Goal: Information Seeking & Learning: Learn about a topic

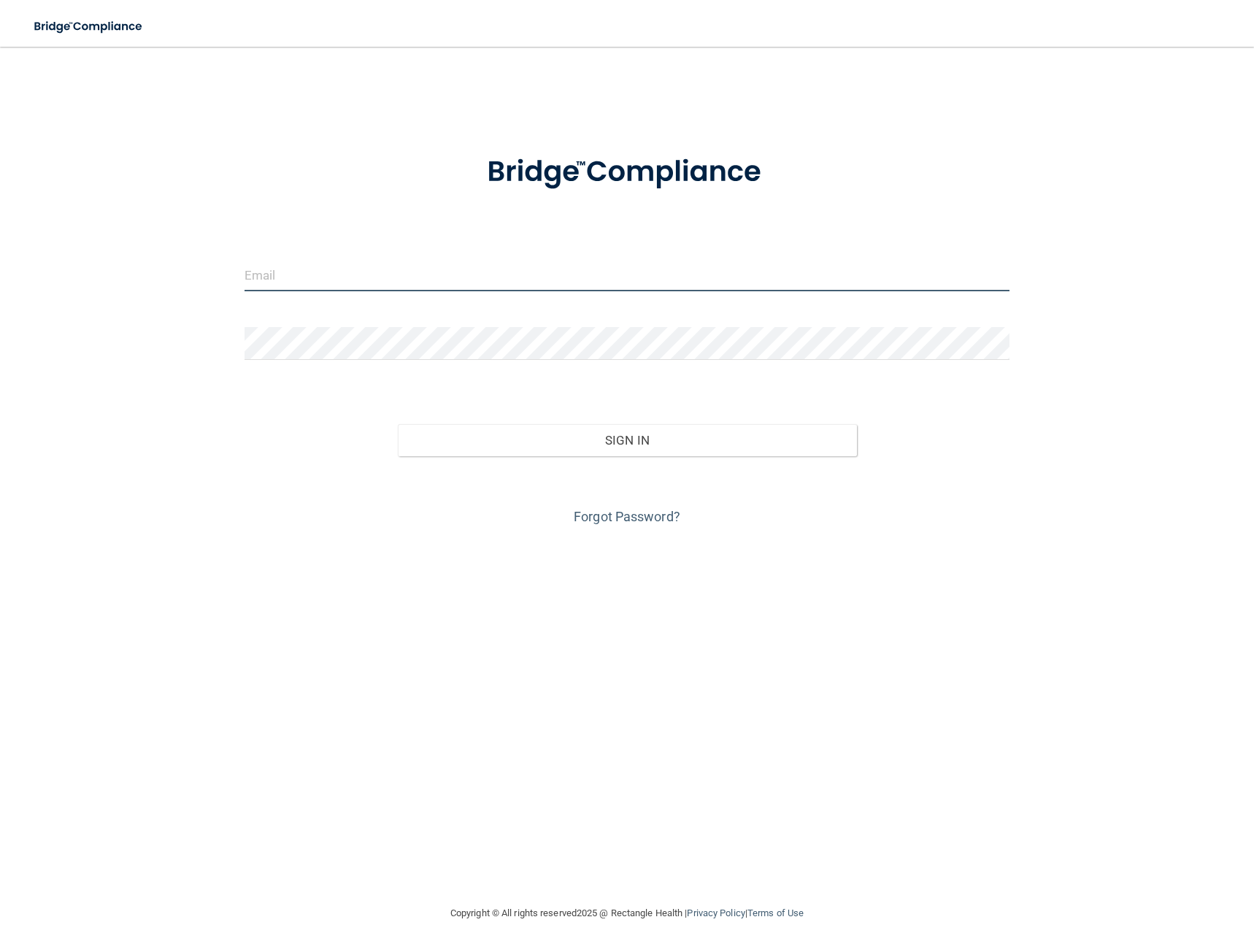
click at [339, 272] on input "email" at bounding box center [627, 275] width 765 height 33
type input "[EMAIL_ADDRESS][DOMAIN_NAME]"
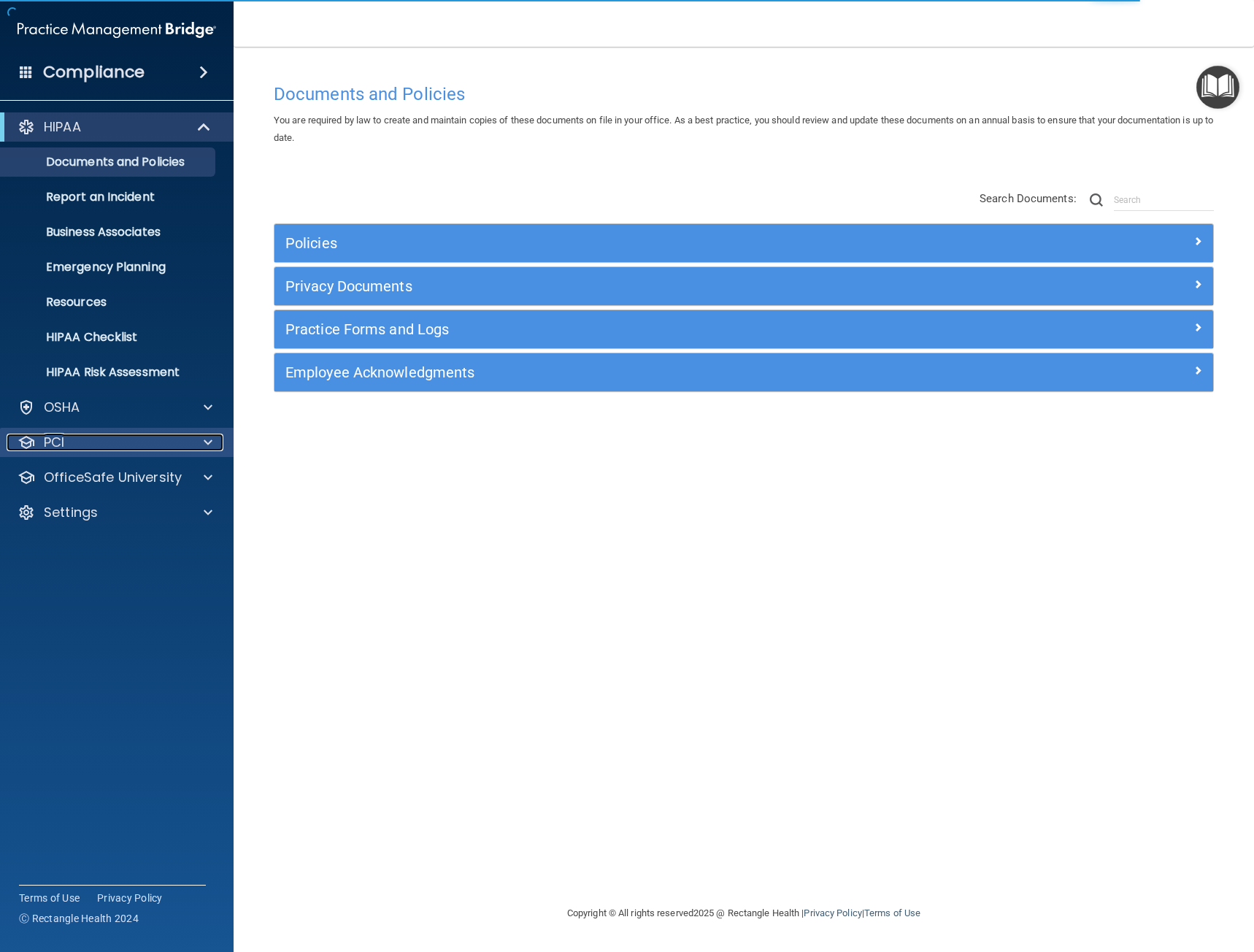
click at [103, 447] on div "PCI" at bounding box center [97, 442] width 181 height 18
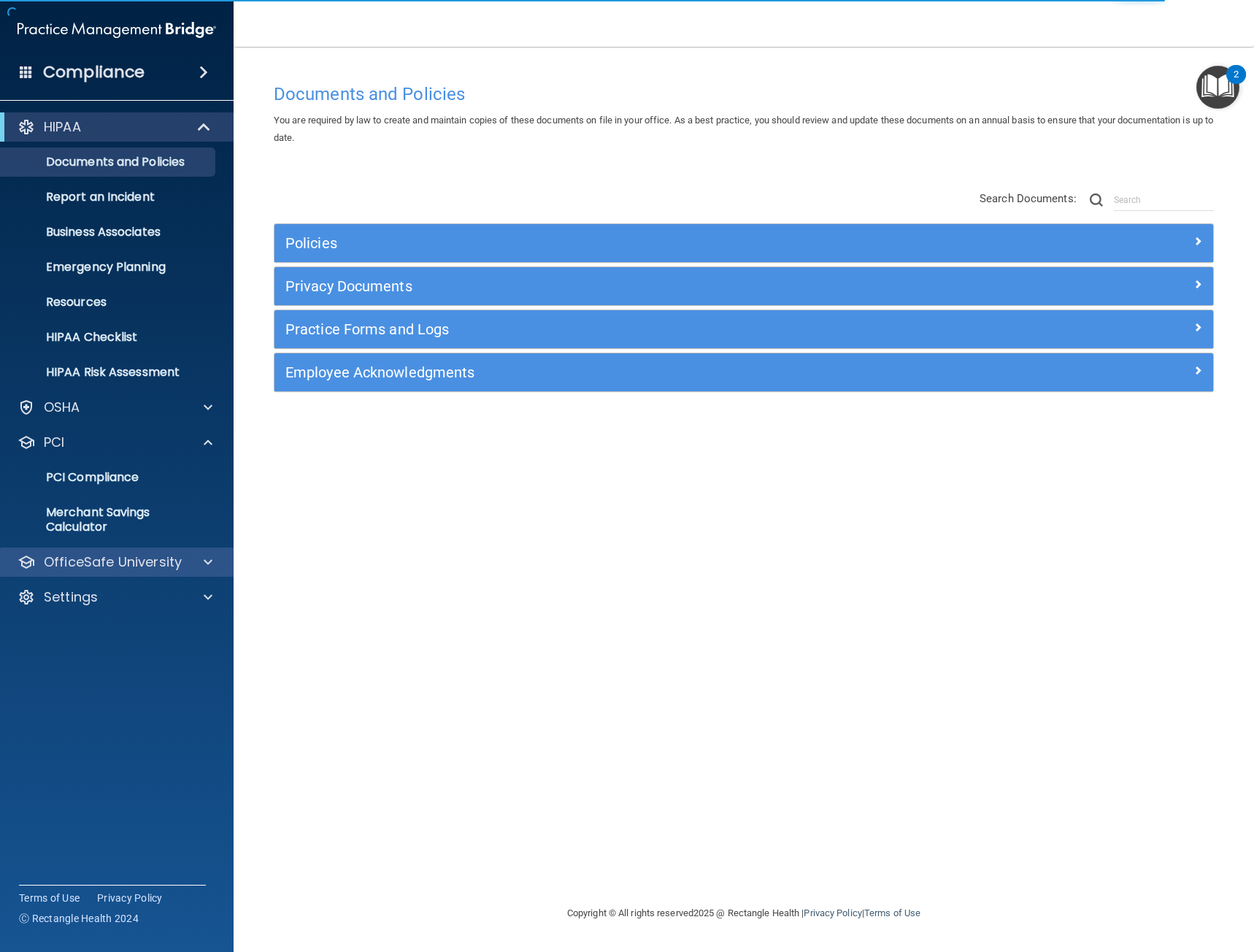
click at [114, 552] on div "OfficeSafe University" at bounding box center [117, 563] width 234 height 30
click at [117, 556] on p "OfficeSafe University" at bounding box center [113, 563] width 138 height 18
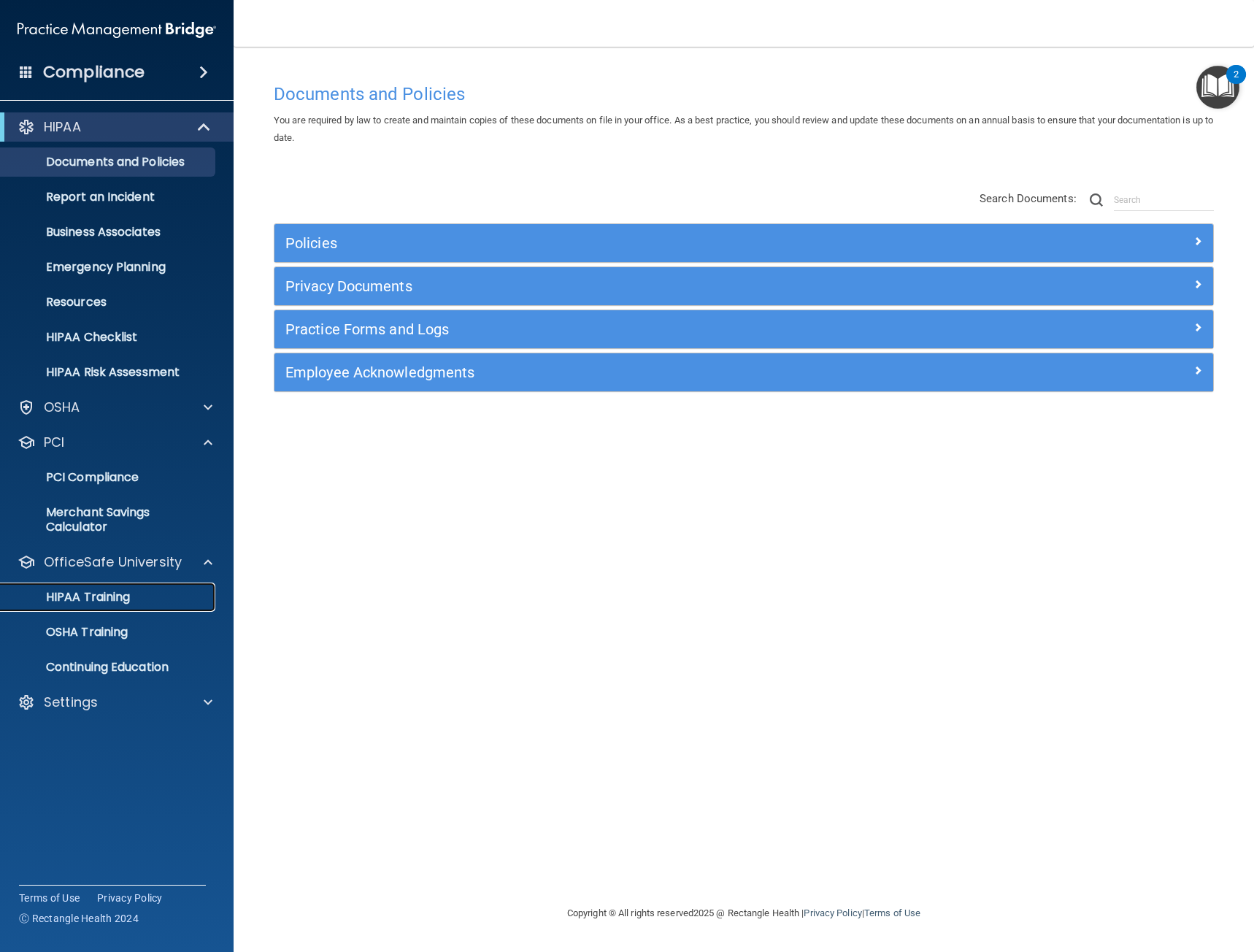
click at [111, 595] on p "HIPAA Training" at bounding box center [70, 597] width 120 height 15
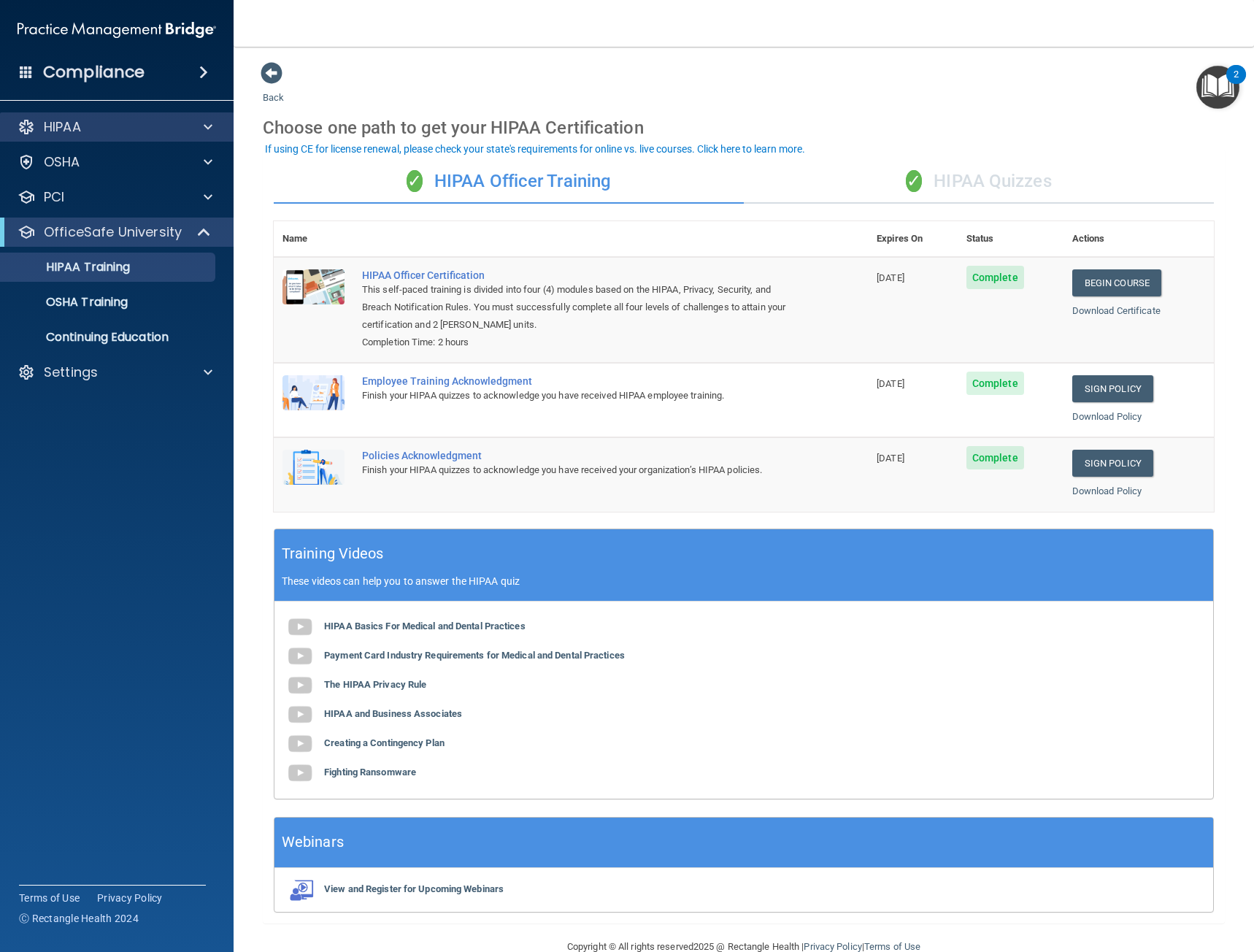
click at [104, 136] on div "HIPAA" at bounding box center [117, 127] width 234 height 30
click at [203, 124] on span at bounding box center [207, 127] width 9 height 18
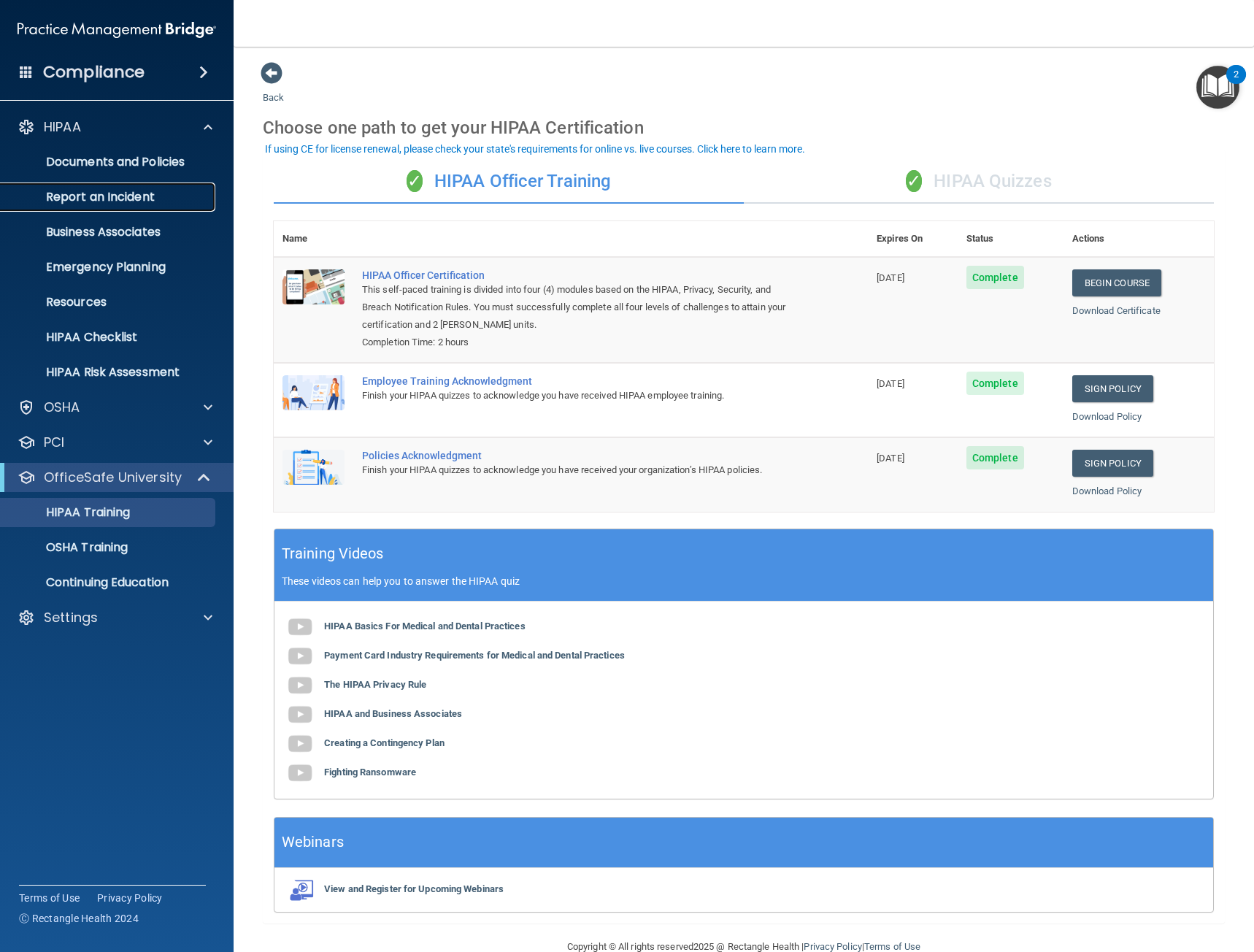
click at [118, 203] on p "Report an Incident" at bounding box center [110, 197] width 199 height 15
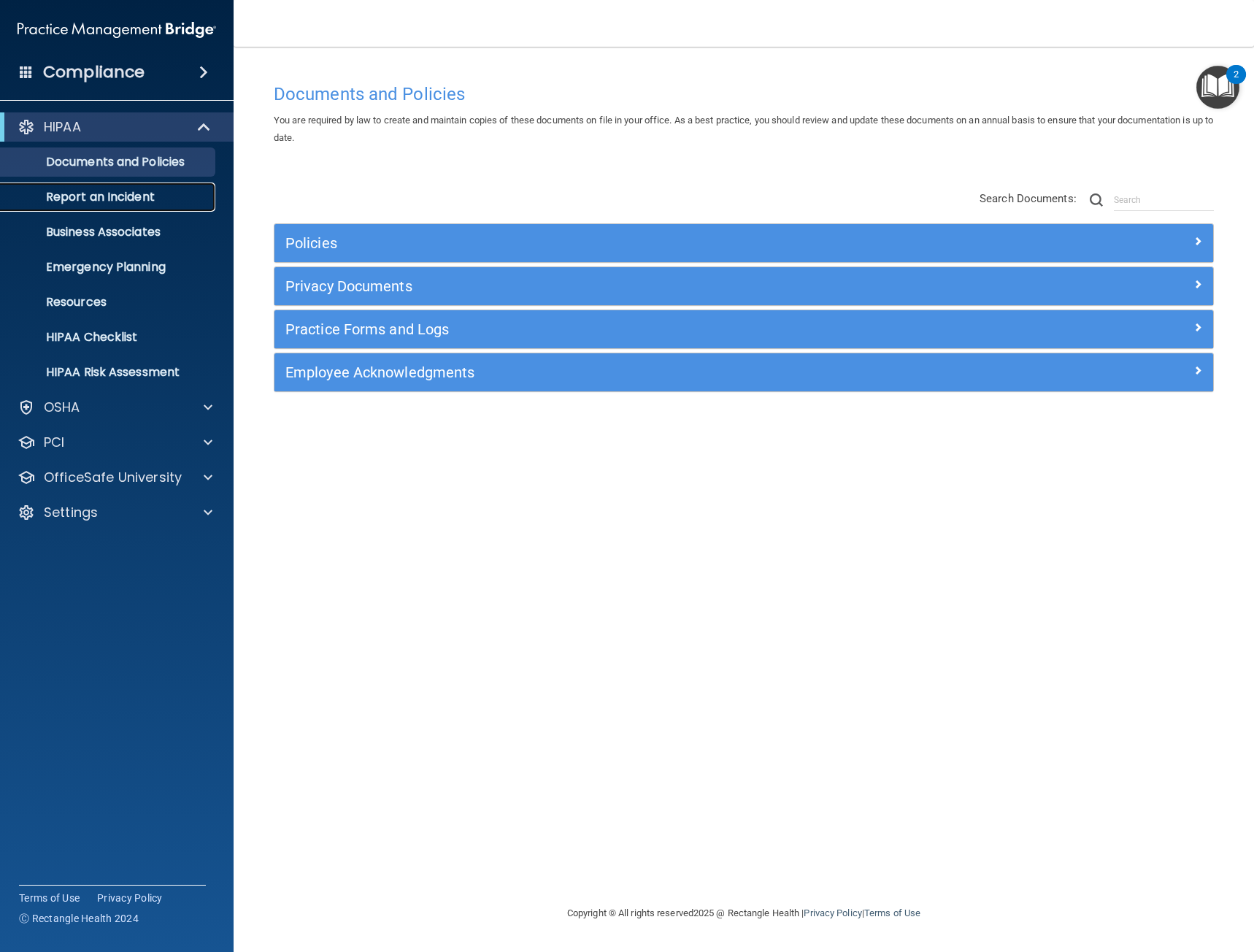
click at [121, 198] on p "Report an Incident" at bounding box center [110, 197] width 199 height 15
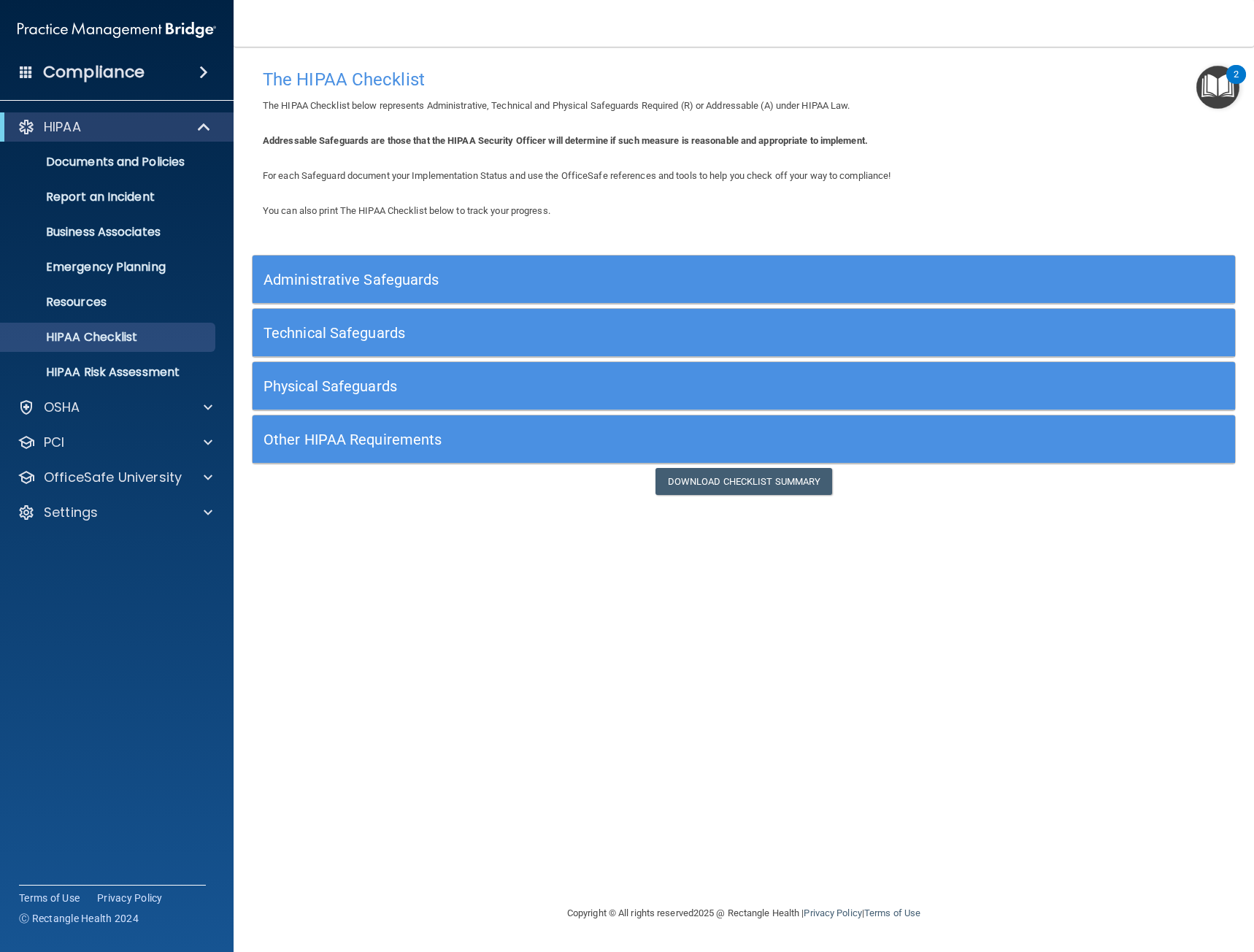
click at [378, 447] on h5 "Other HIPAA Requirements" at bounding box center [621, 439] width 716 height 16
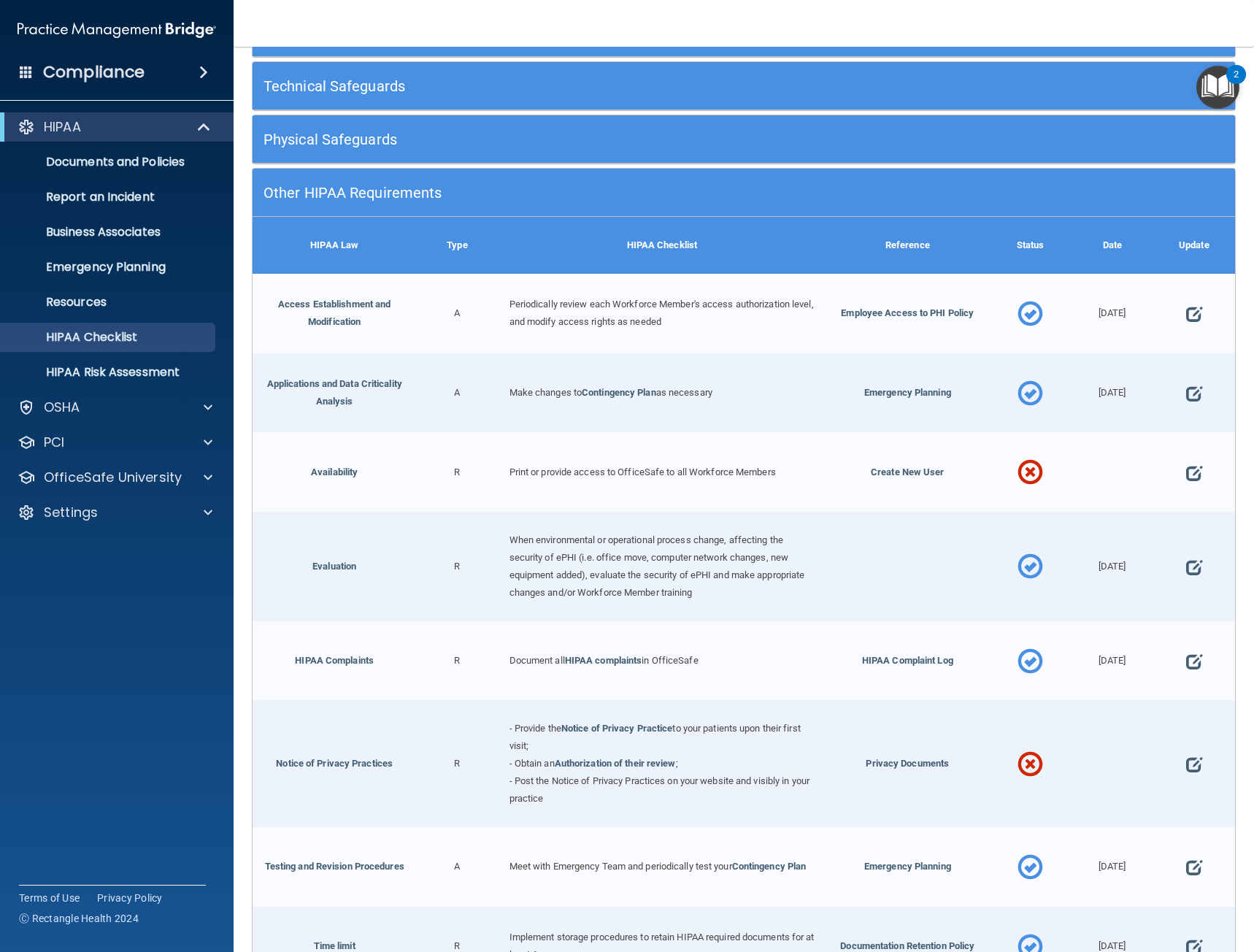
scroll to position [292, 0]
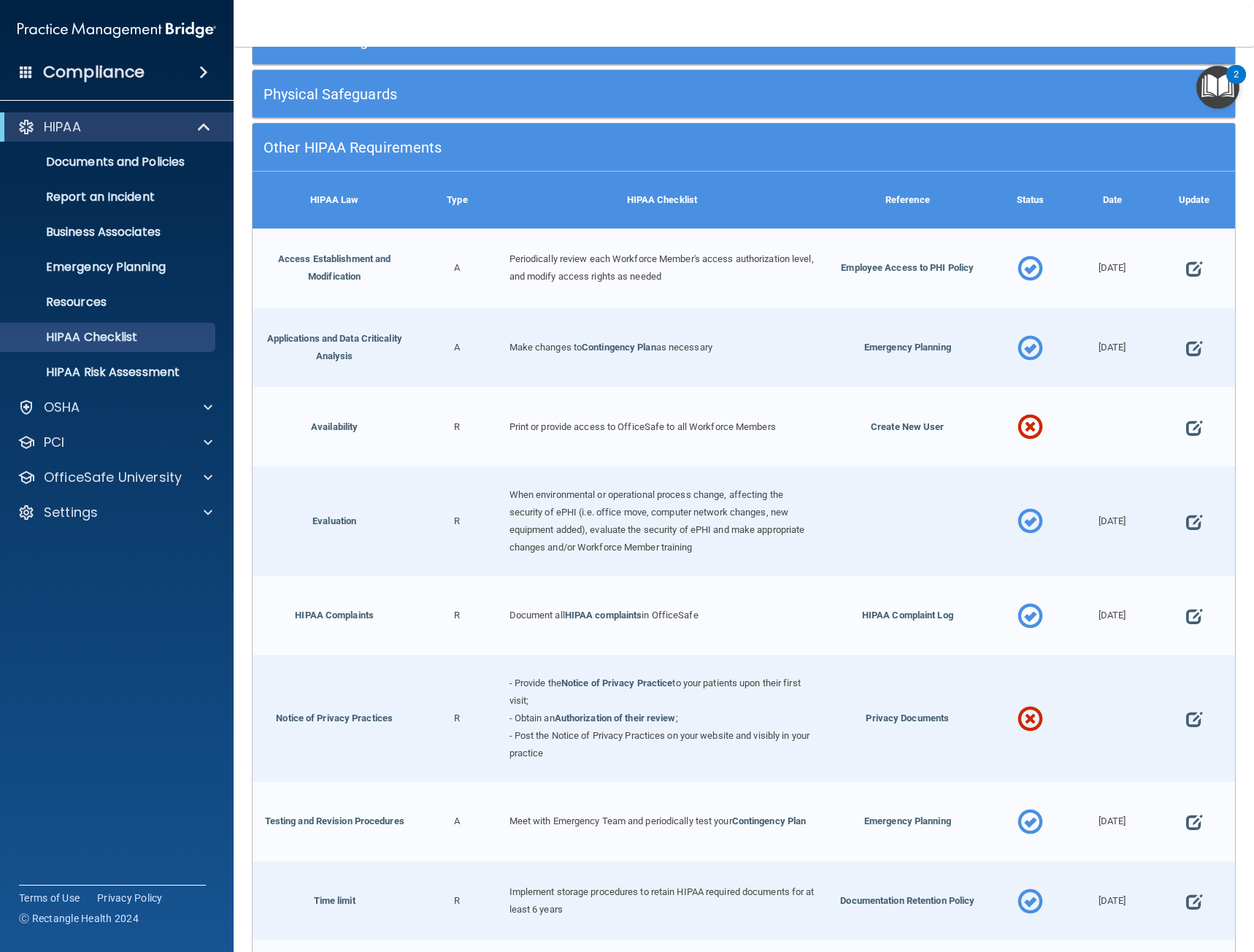
click at [1041, 424] on div at bounding box center [1031, 427] width 82 height 80
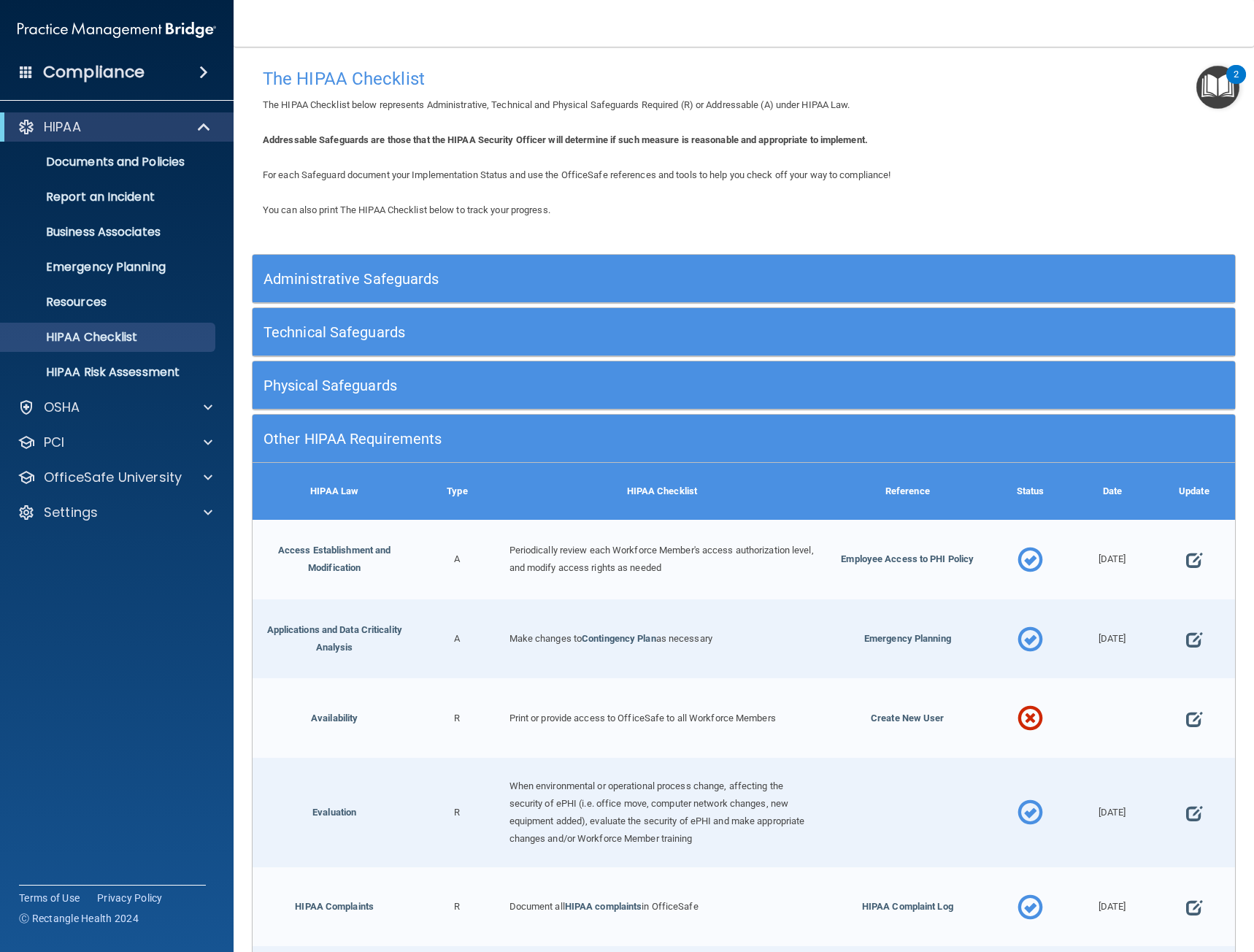
scroll to position [0, 0]
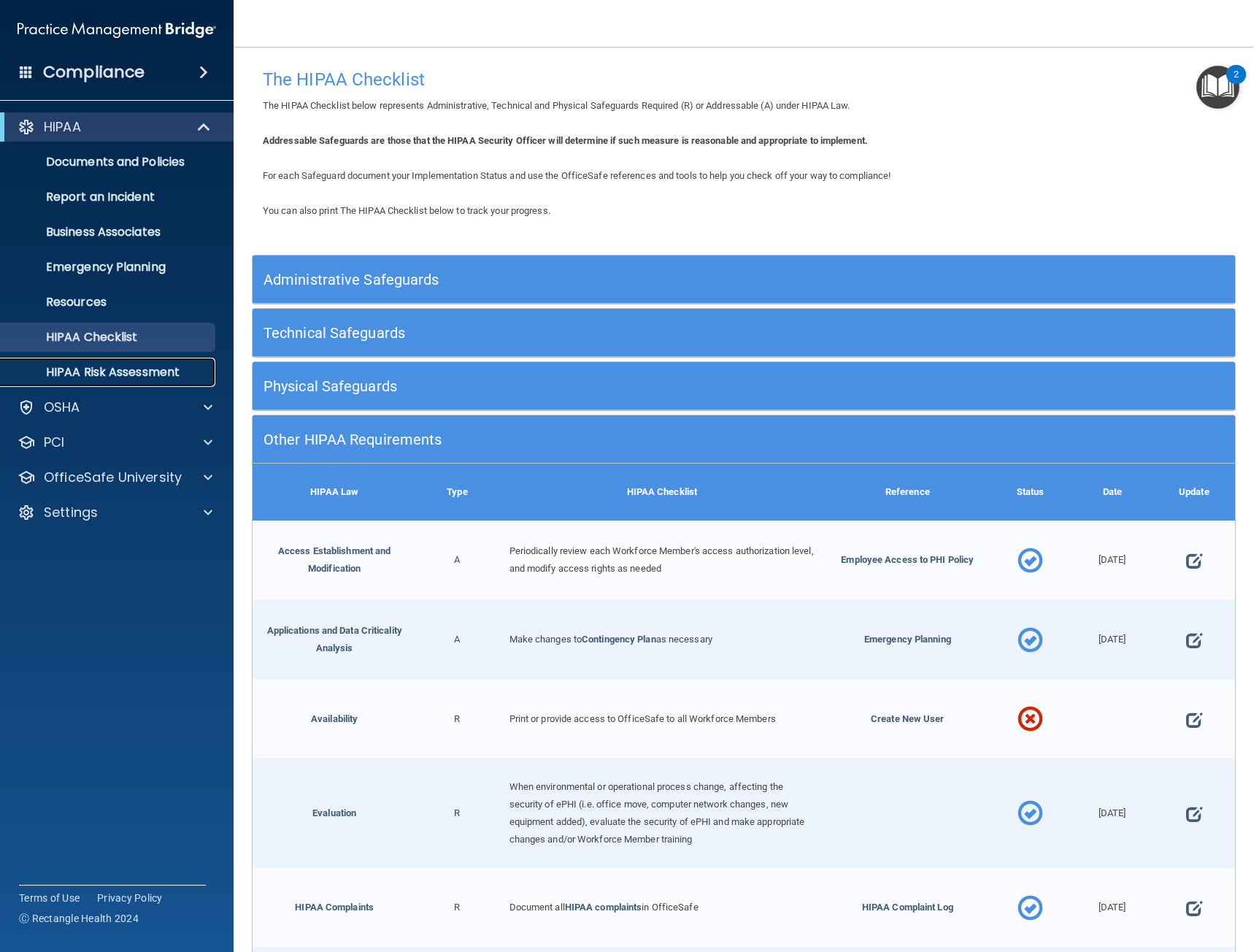
click at [113, 365] on p "HIPAA Risk Assessment" at bounding box center [110, 372] width 199 height 15
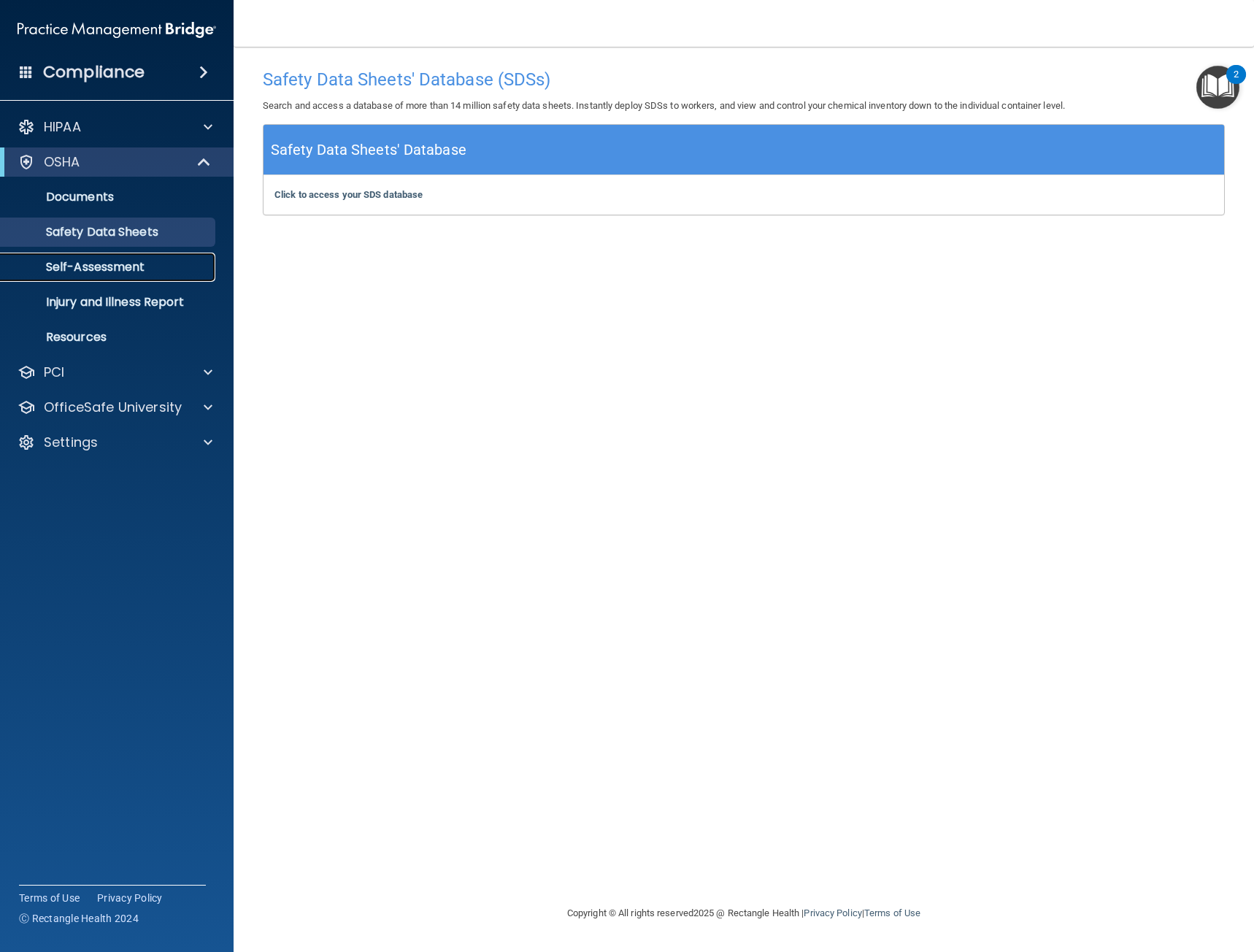
click at [144, 260] on p "Self-Assessment" at bounding box center [110, 267] width 199 height 15
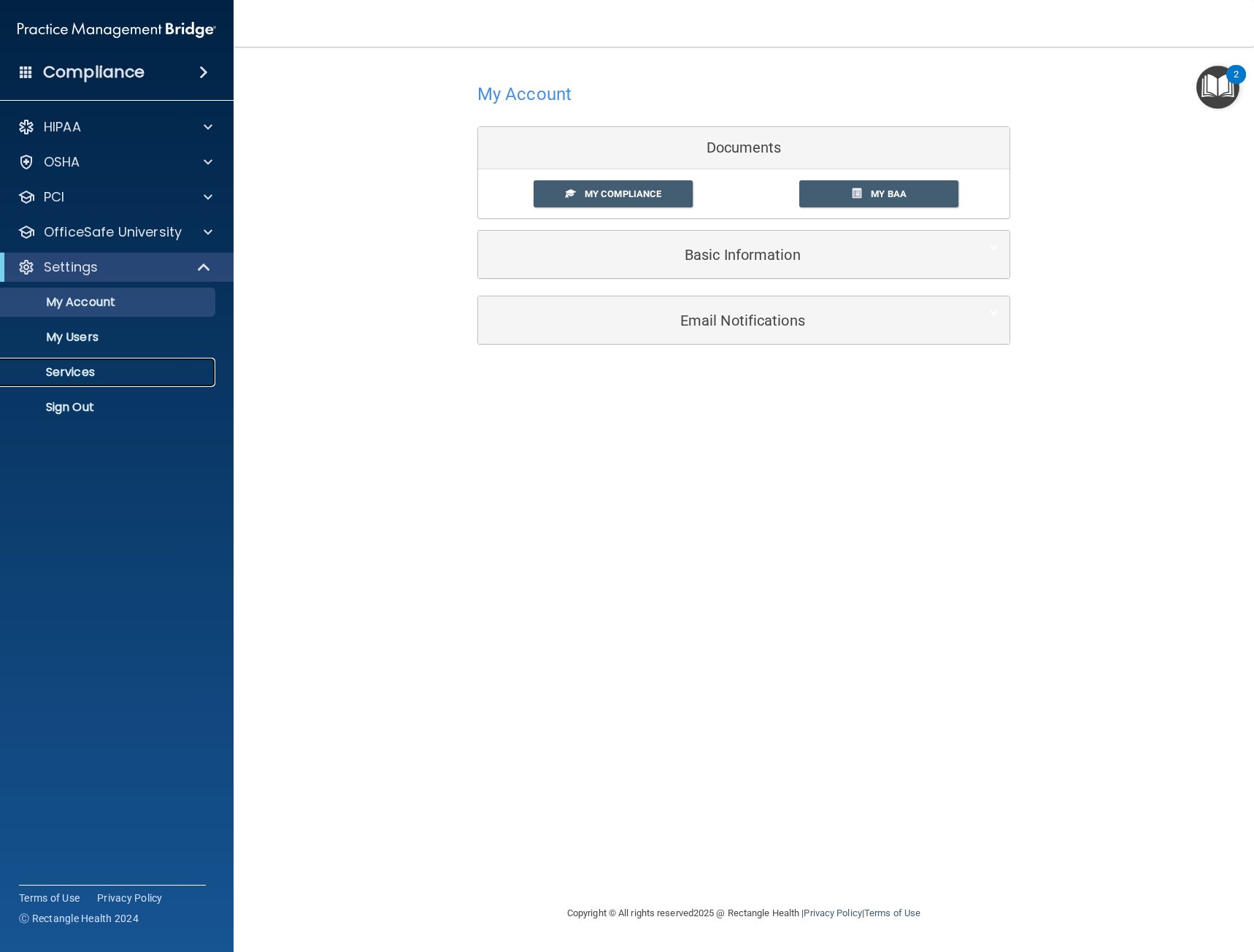
click at [79, 365] on p "Services" at bounding box center [110, 372] width 199 height 15
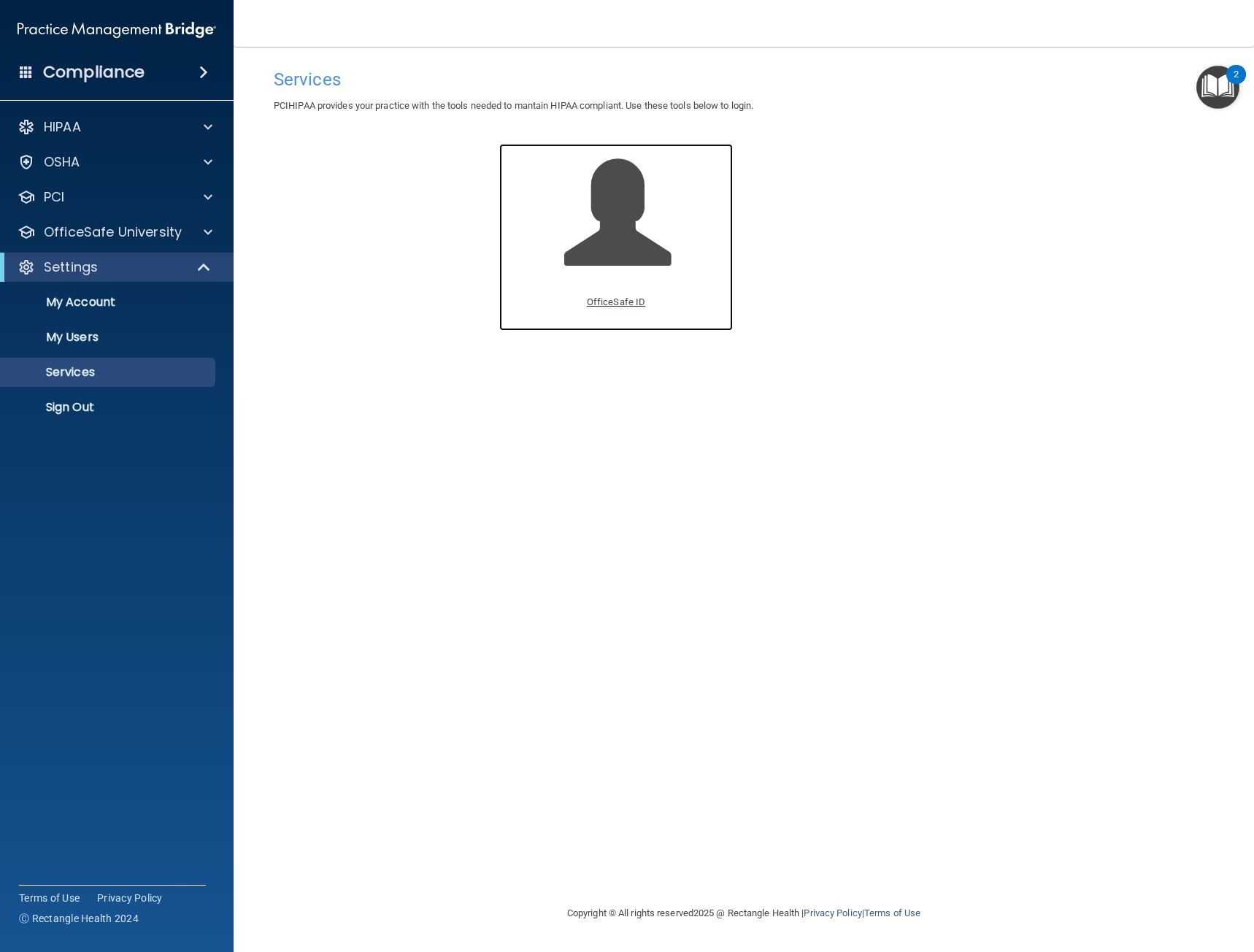
click at [585, 262] on span at bounding box center [634, 223] width 139 height 127
click at [31, 67] on span at bounding box center [26, 71] width 13 height 13
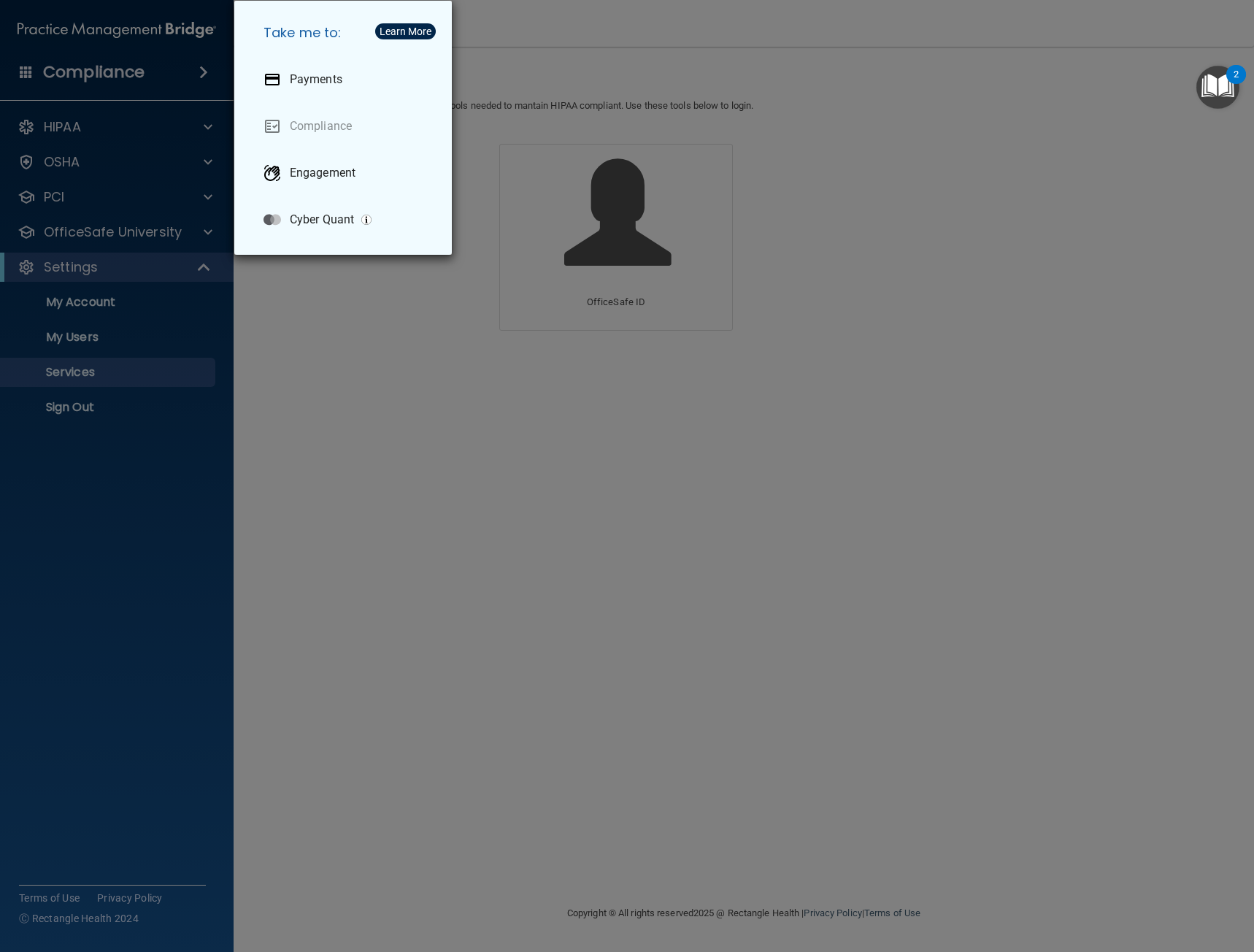
click at [254, 360] on div "Take me to: Payments Compliance Engagement Cyber Quant" at bounding box center [627, 476] width 1254 height 952
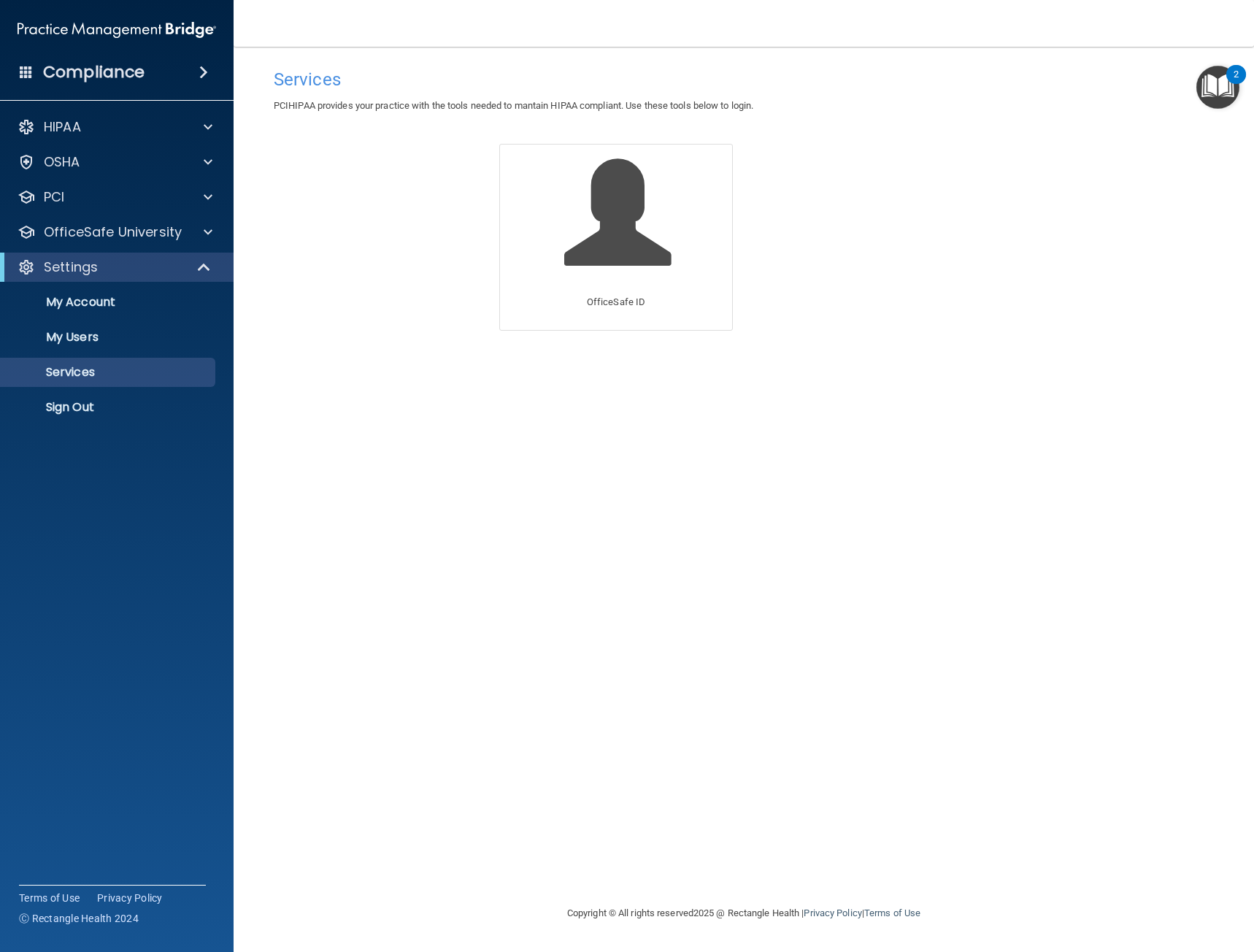
click at [206, 66] on span at bounding box center [203, 72] width 9 height 18
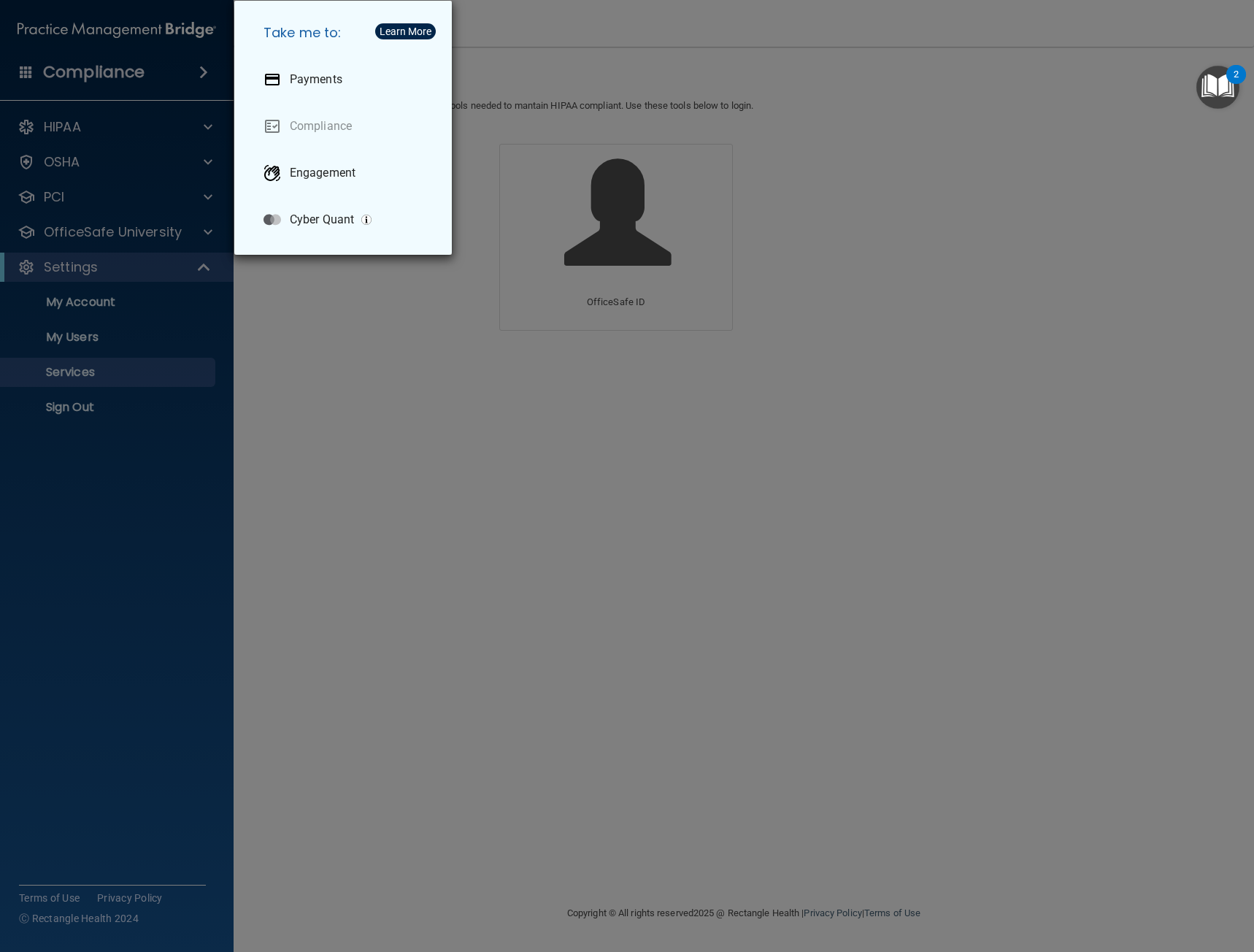
click at [390, 461] on div "Take me to: Payments Compliance Engagement Cyber Quant" at bounding box center [627, 476] width 1254 height 952
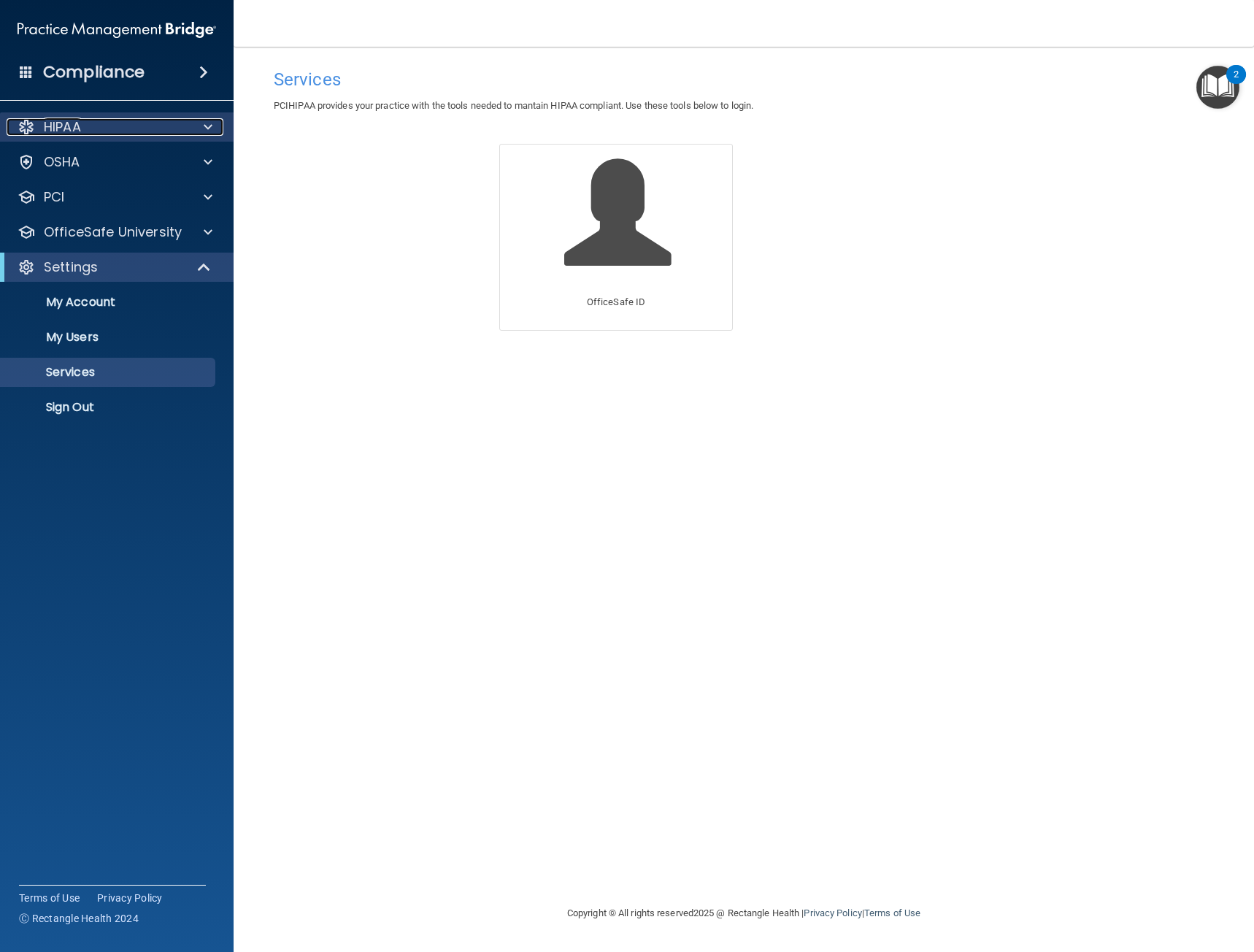
click at [212, 132] on div at bounding box center [205, 127] width 37 height 18
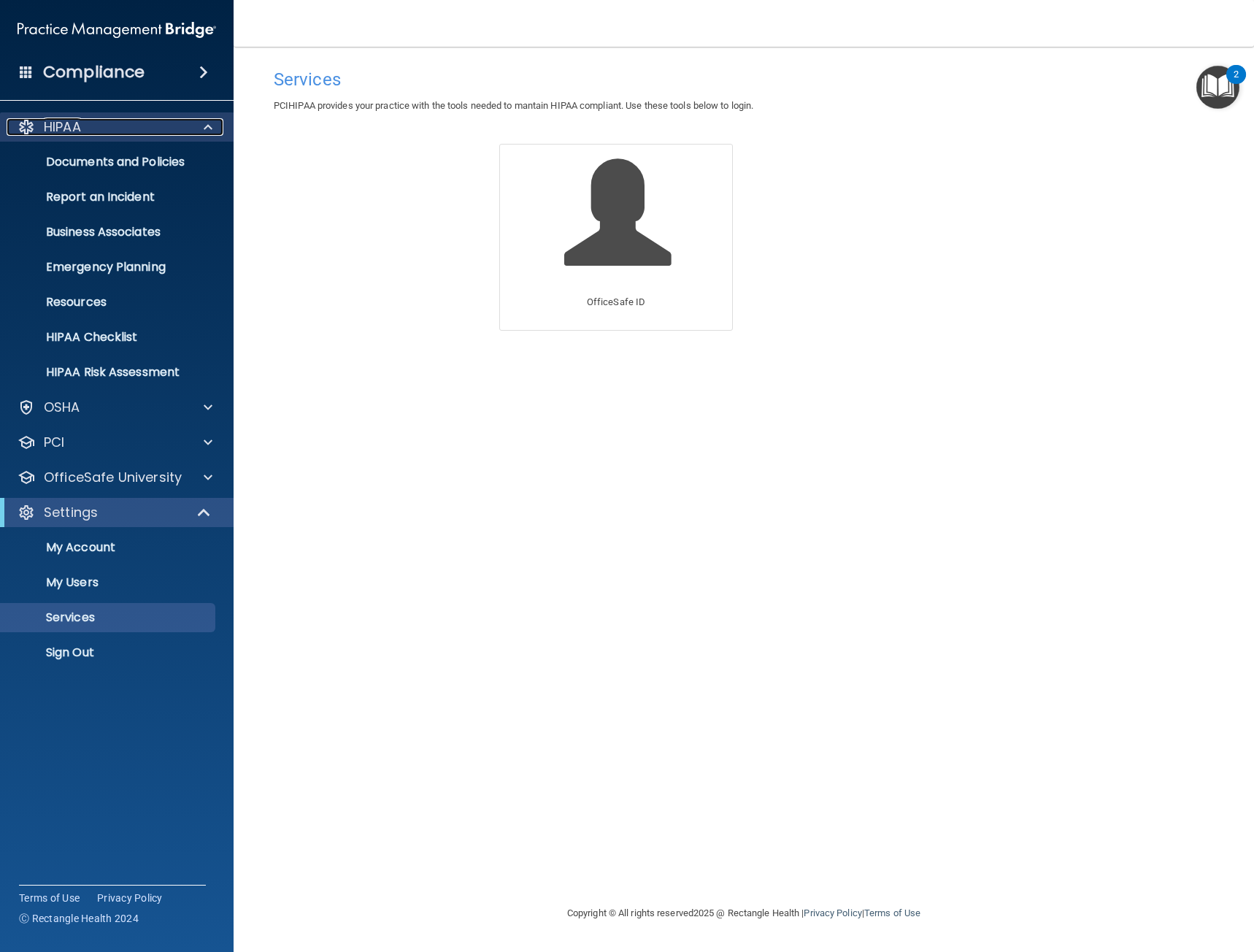
click at [212, 132] on div at bounding box center [205, 127] width 37 height 18
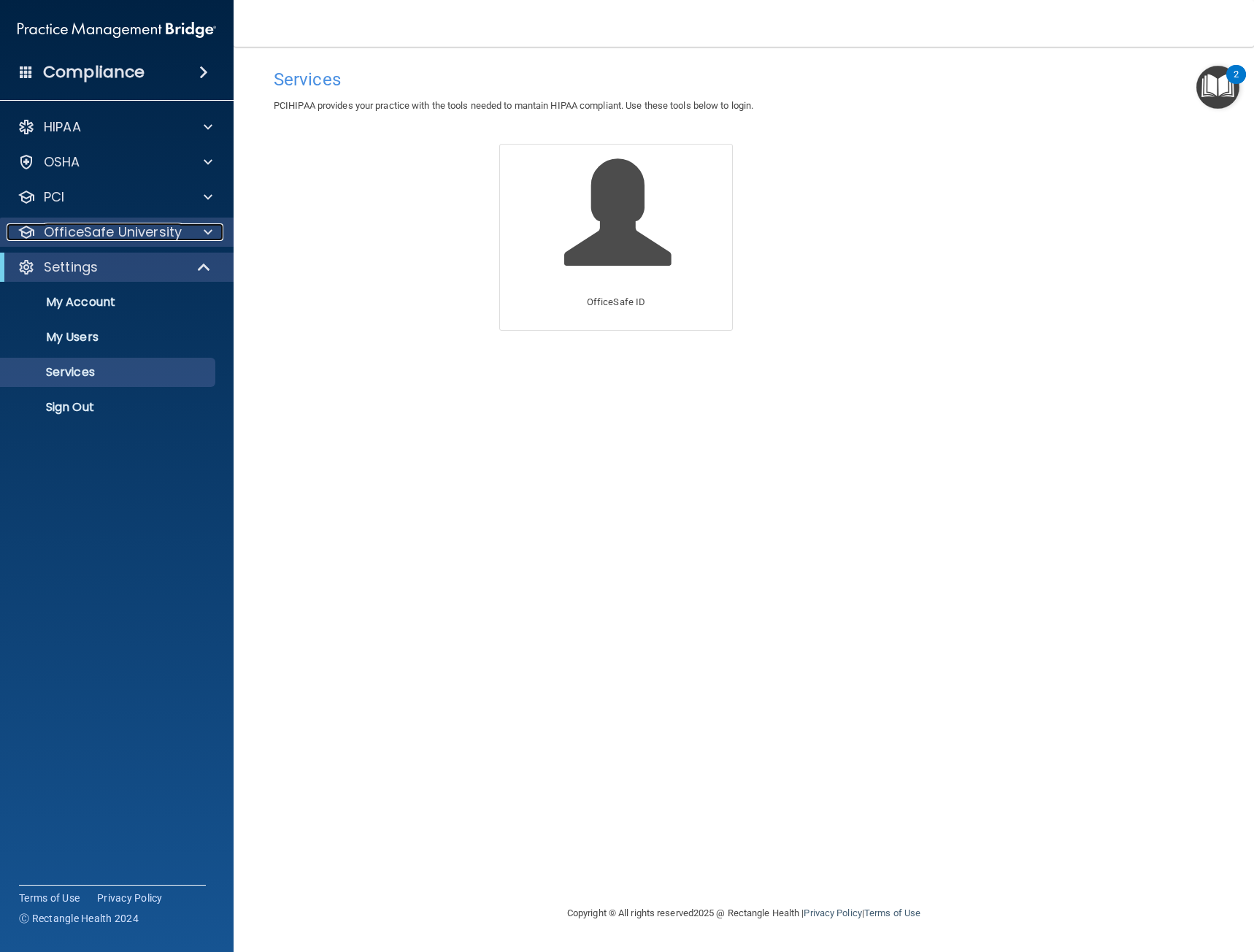
click at [215, 231] on div at bounding box center [205, 232] width 37 height 18
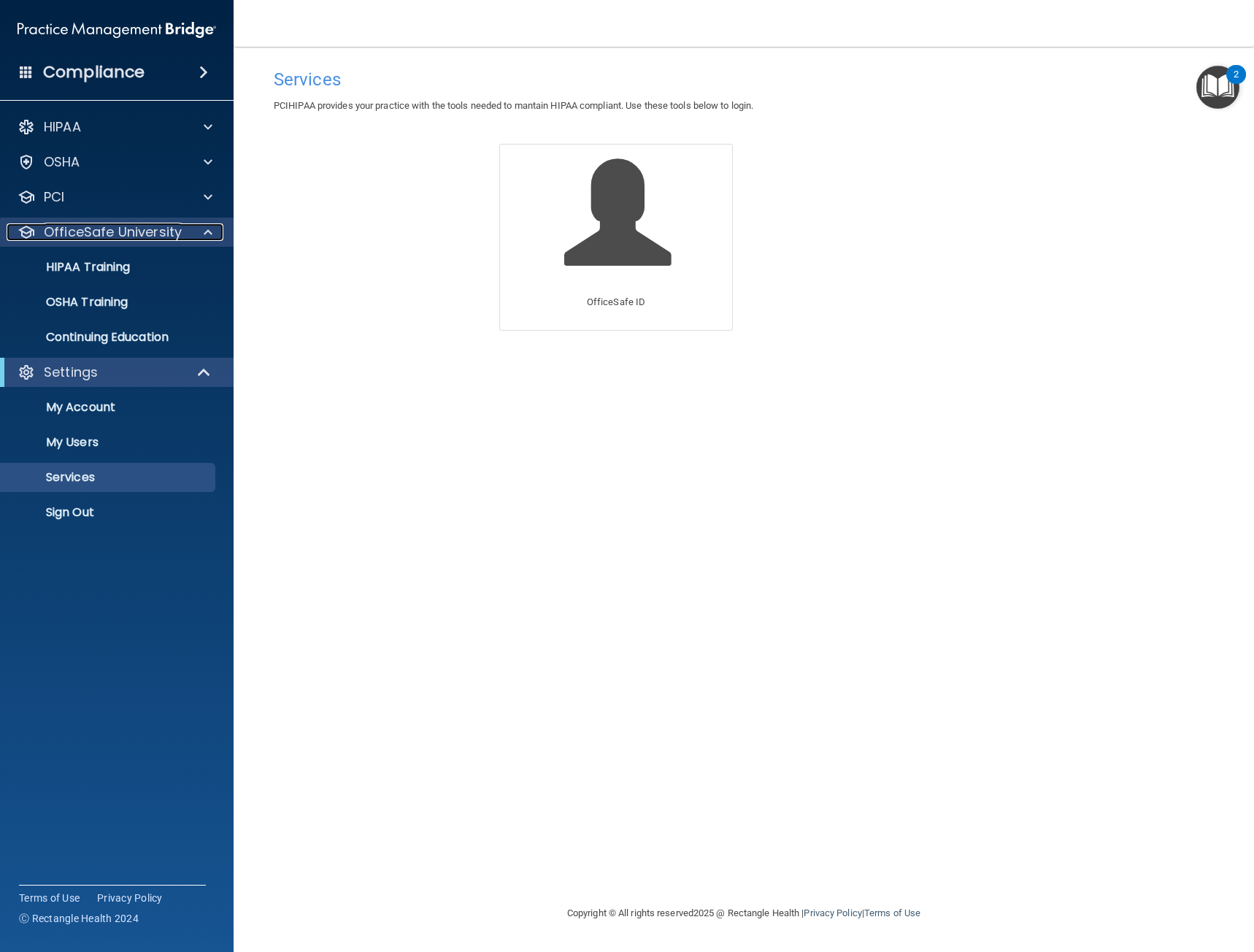
click at [215, 231] on div at bounding box center [205, 232] width 37 height 18
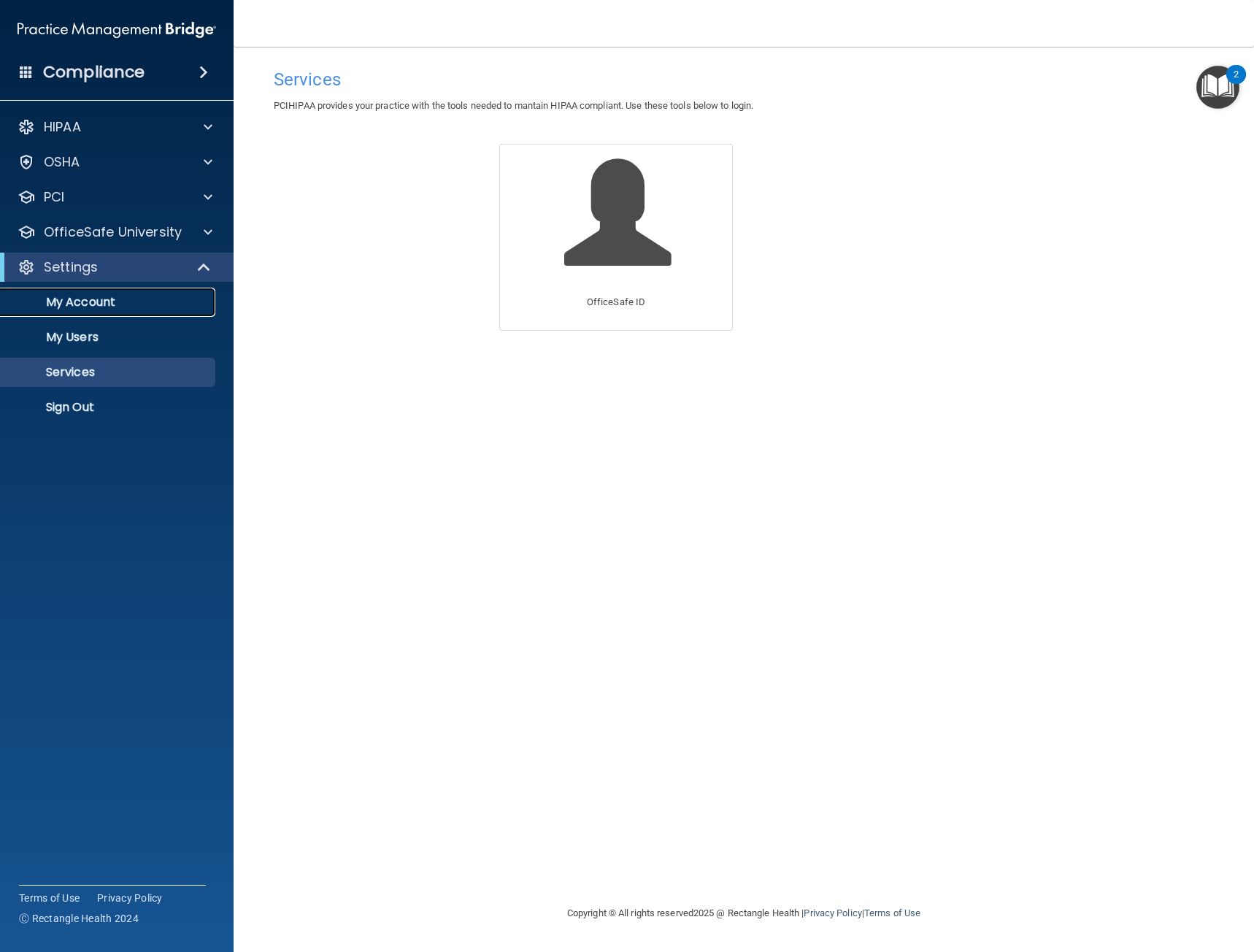
click at [103, 303] on p "My Account" at bounding box center [110, 302] width 199 height 15
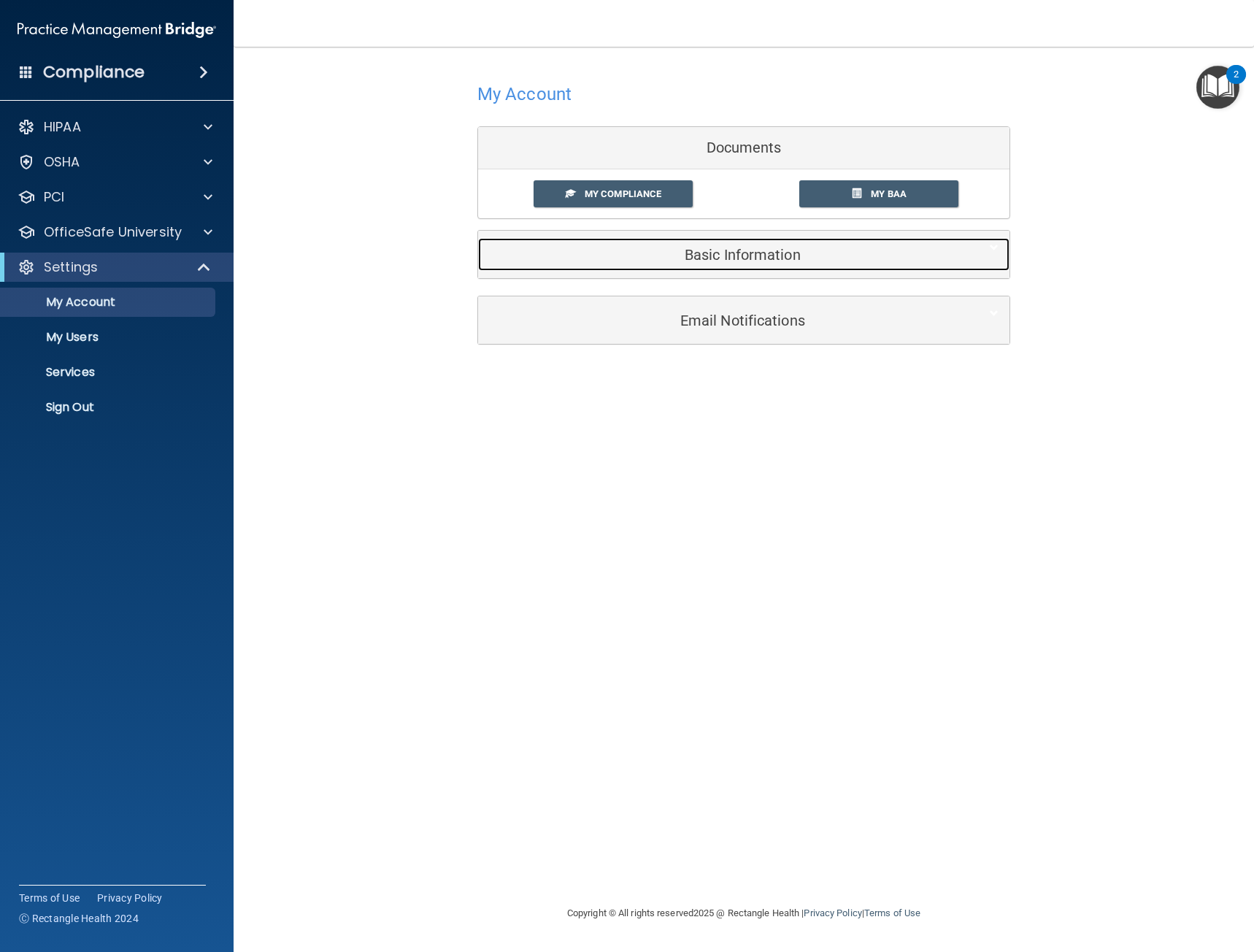
click at [738, 261] on h5 "Basic Information" at bounding box center [721, 255] width 465 height 16
